Goal: Go to known website: Access a specific website the user already knows

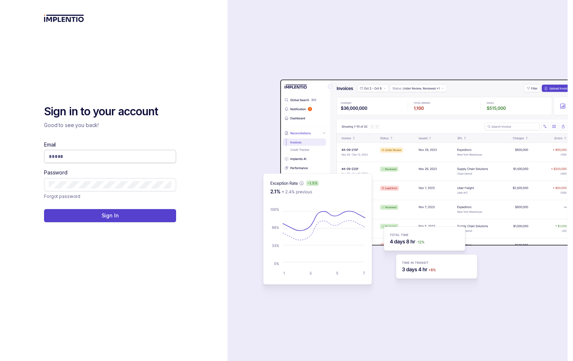
click at [51, 152] on span at bounding box center [110, 156] width 132 height 13
click at [64, 155] on input "Email" at bounding box center [110, 156] width 123 height 7
type input "**********"
